Goal: Transaction & Acquisition: Purchase product/service

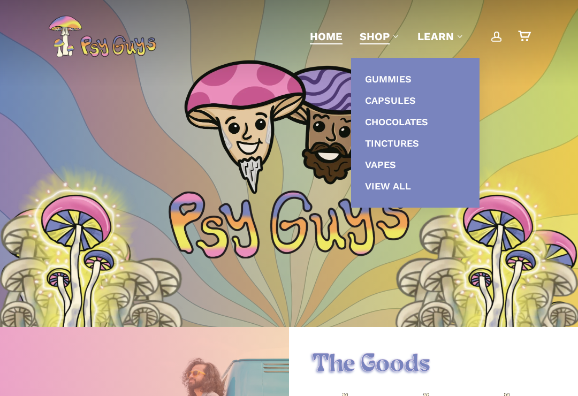
click at [440, 108] on link "Capsules" at bounding box center [415, 100] width 107 height 21
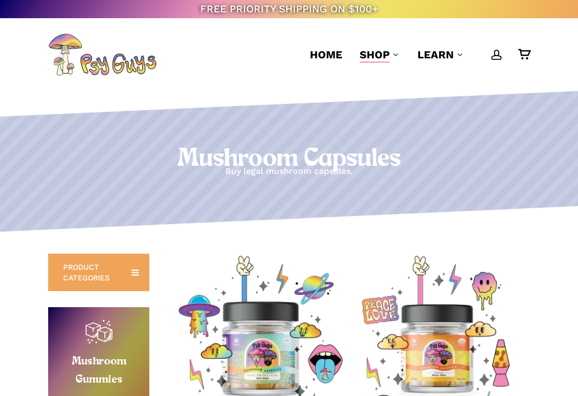
click at [393, 48] on link "Shop" at bounding box center [379, 54] width 41 height 15
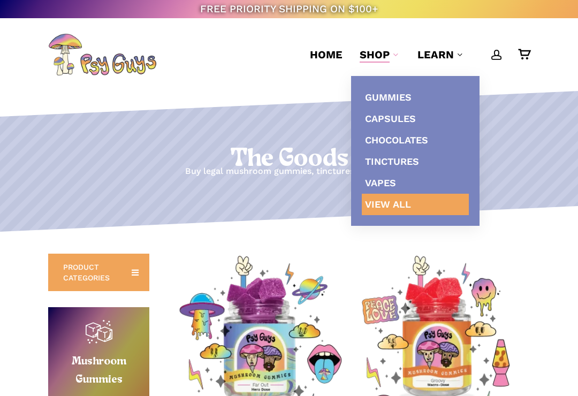
click at [439, 136] on link "Chocolates" at bounding box center [415, 139] width 107 height 21
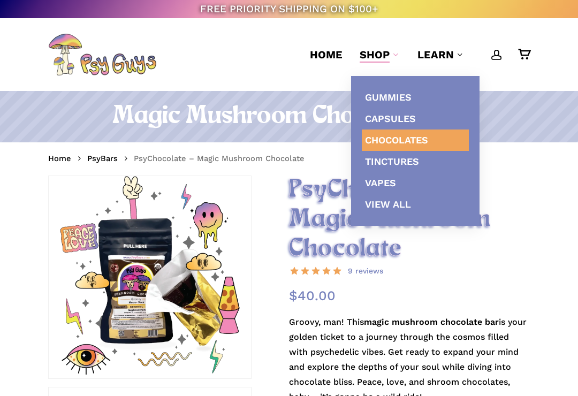
click at [404, 91] on span "Gummies" at bounding box center [388, 96] width 47 height 11
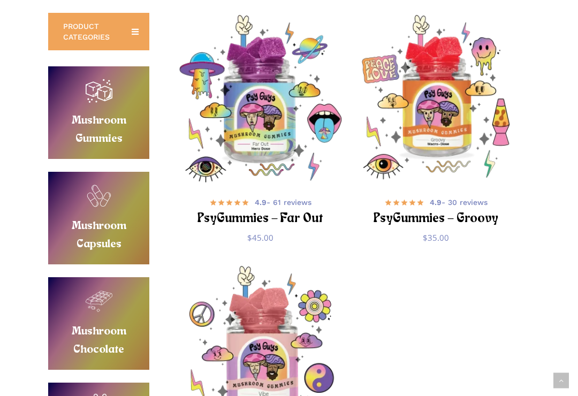
scroll to position [199, 0]
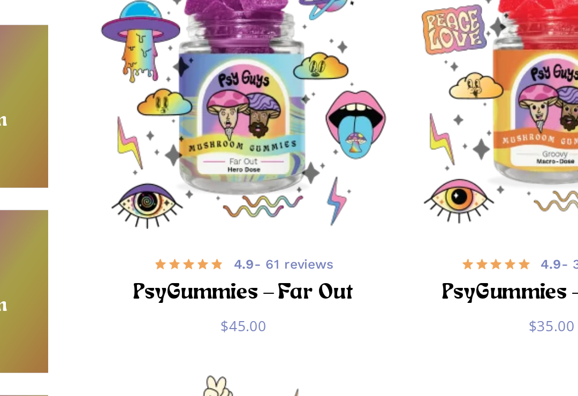
click at [177, 79] on img "PsyGummies - Far Out" at bounding box center [260, 99] width 167 height 167
